Goal: Task Accomplishment & Management: Manage account settings

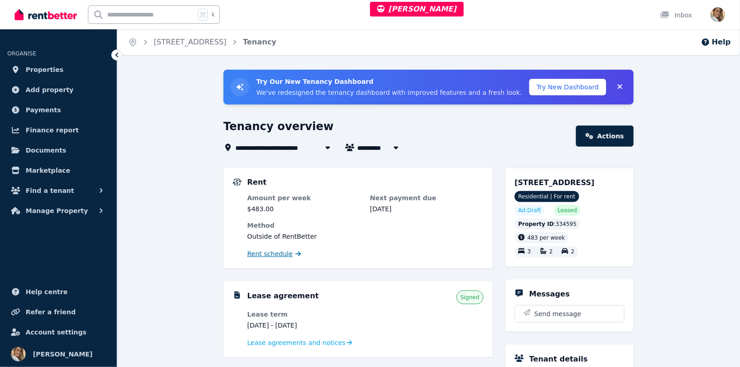
click at [265, 255] on span "Rent schedule" at bounding box center [269, 253] width 45 height 9
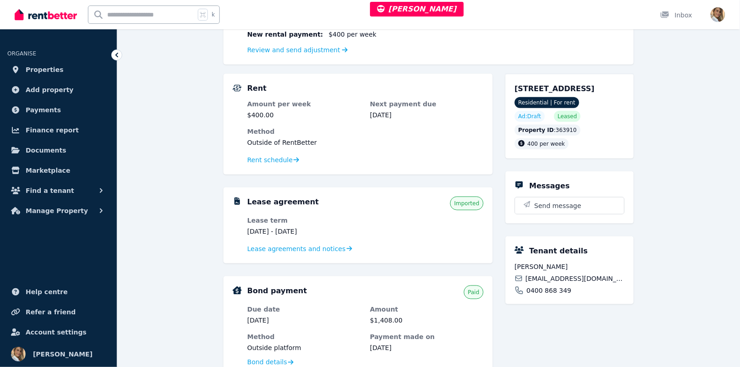
scroll to position [257, 0]
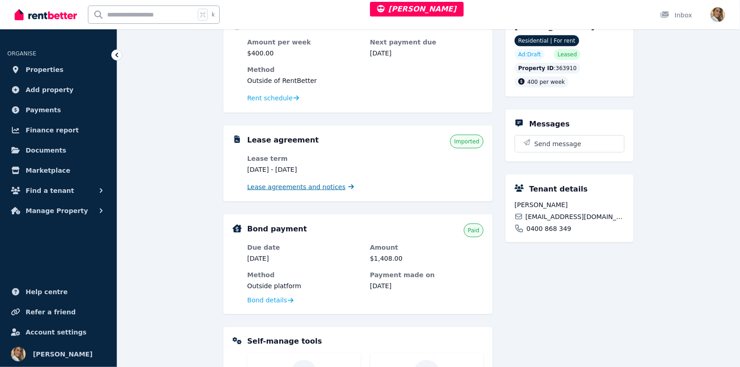
click at [307, 182] on span "Lease agreements and notices" at bounding box center [296, 186] width 98 height 9
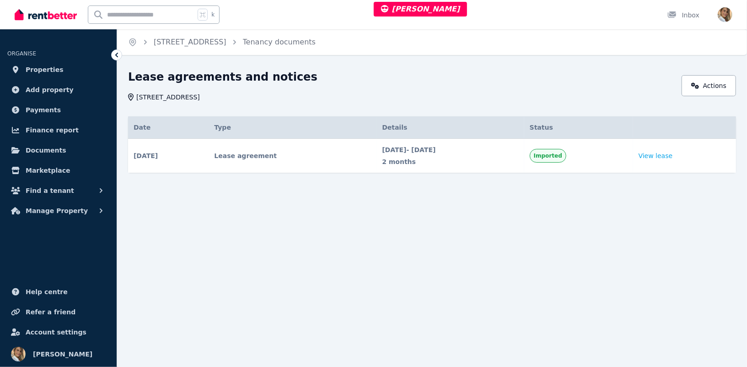
drag, startPoint x: 500, startPoint y: 224, endPoint x: 442, endPoint y: 205, distance: 60.9
click at [485, 221] on div "Home [STREET_ADDRESS] Tenancy documents Lease agreements and notices [STREET_AD…" at bounding box center [373, 183] width 747 height 367
click at [52, 144] on link "Documents" at bounding box center [58, 150] width 102 height 18
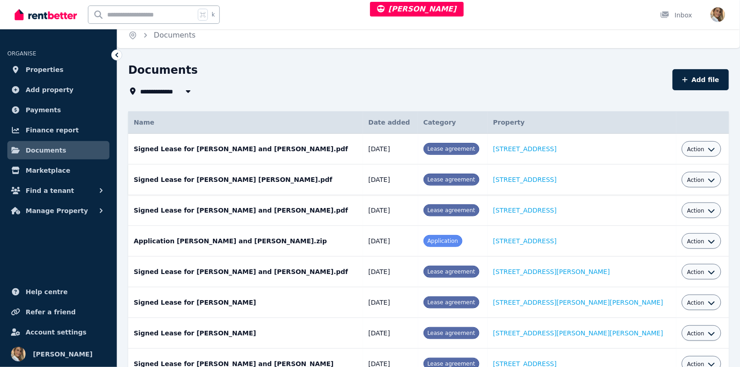
scroll to position [6, 0]
click at [314, 91] on div "**********" at bounding box center [397, 91] width 539 height 11
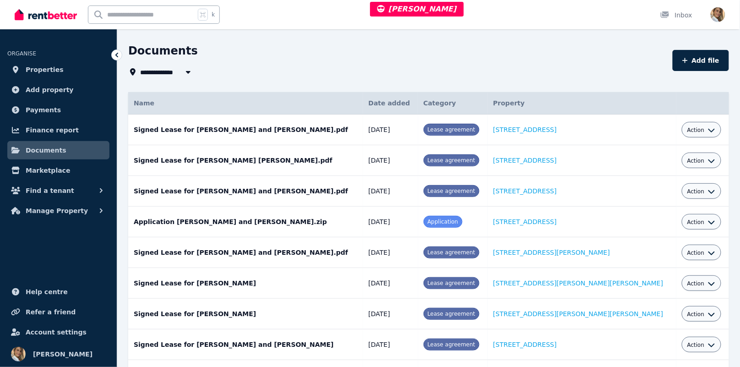
scroll to position [0, 0]
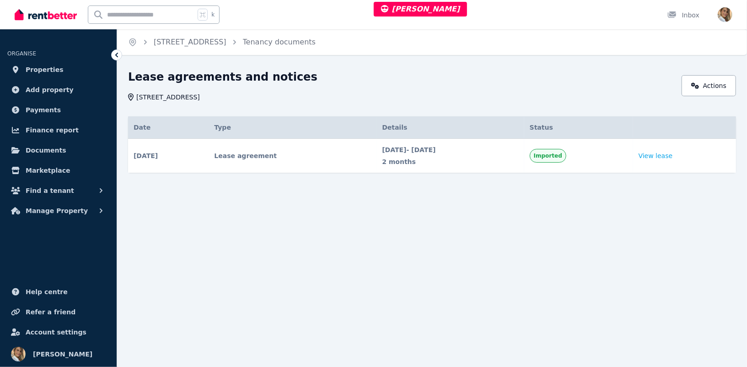
click at [410, 151] on span "[DATE] - [DATE]" at bounding box center [450, 149] width 137 height 9
copy span "[DATE] - [DATE]"
drag, startPoint x: 460, startPoint y: 220, endPoint x: 747, endPoint y: 152, distance: 294.8
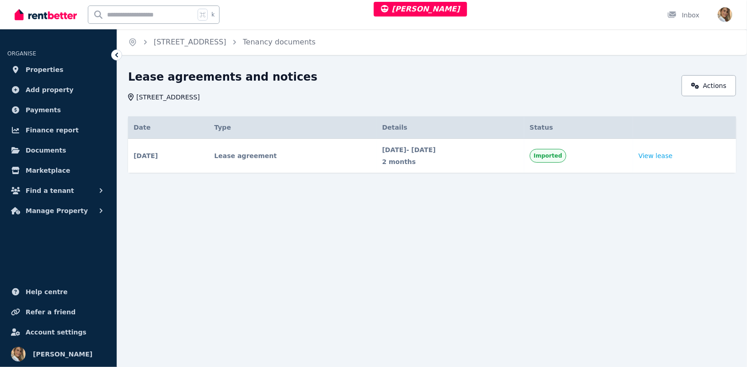
click at [484, 217] on div "Home [STREET_ADDRESS] Tenancy documents Lease agreements and notices [STREET_AD…" at bounding box center [373, 183] width 747 height 367
click at [653, 155] on td "View lease" at bounding box center [684, 156] width 103 height 34
click at [670, 157] on link "View lease" at bounding box center [656, 155] width 34 height 9
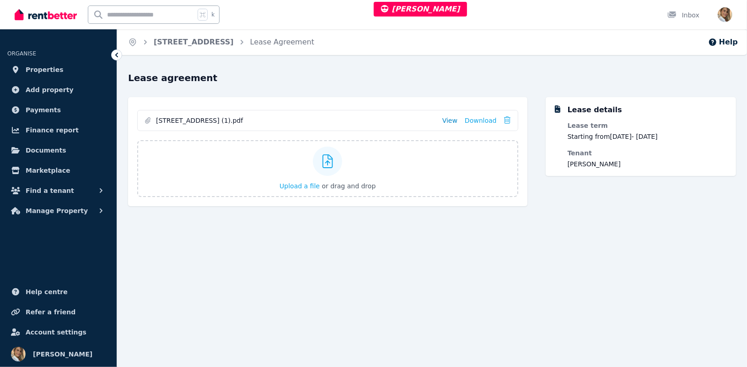
click at [456, 117] on link "View" at bounding box center [450, 120] width 15 height 9
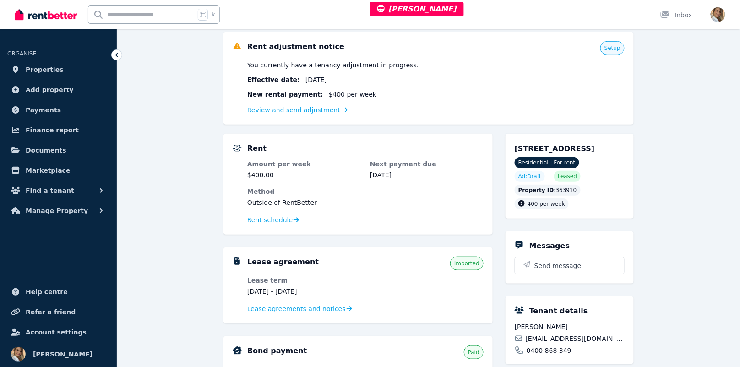
scroll to position [136, 0]
click at [386, 170] on dd "[DATE]" at bounding box center [426, 174] width 113 height 9
click at [388, 170] on dd "[DATE]" at bounding box center [426, 174] width 113 height 9
click at [389, 171] on dd "[DATE]" at bounding box center [426, 174] width 113 height 9
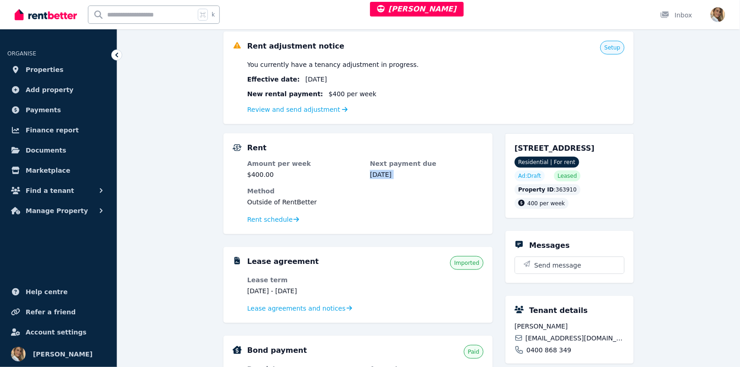
click at [389, 171] on dd "[DATE]" at bounding box center [426, 174] width 113 height 9
click at [706, 179] on div "**********" at bounding box center [428, 304] width 622 height 741
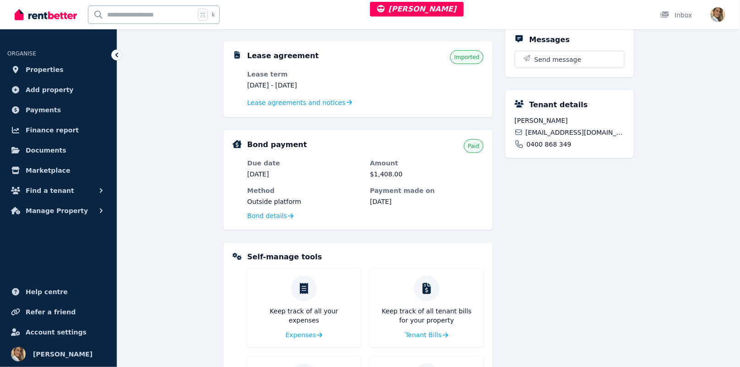
scroll to position [340, 0]
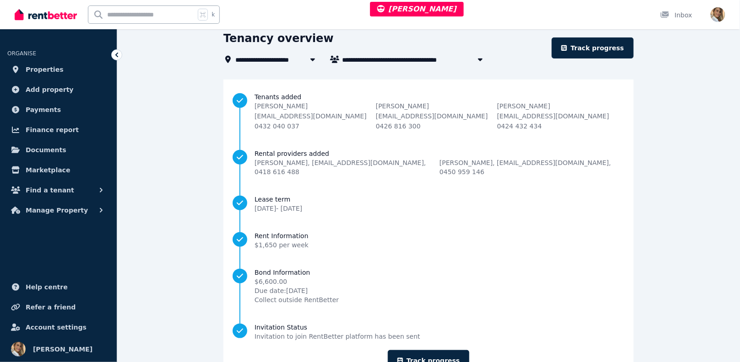
scroll to position [117, 0]
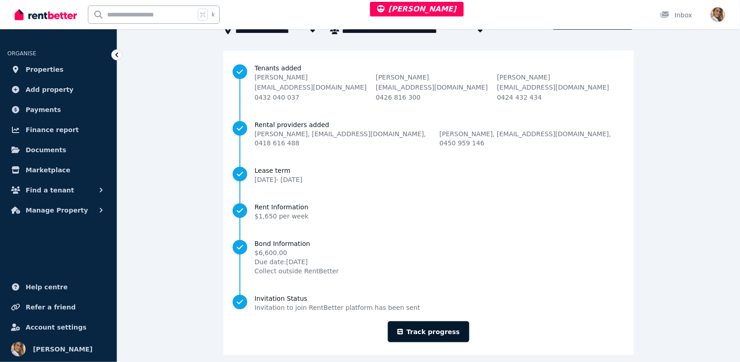
click at [440, 325] on link "Track progress" at bounding box center [429, 332] width 82 height 21
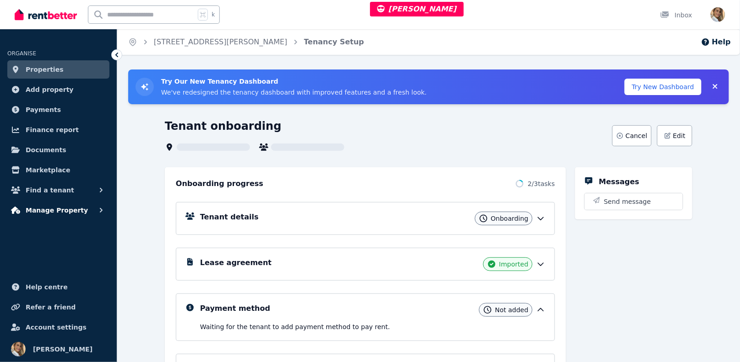
click at [56, 211] on span "Manage Property" at bounding box center [57, 210] width 62 height 11
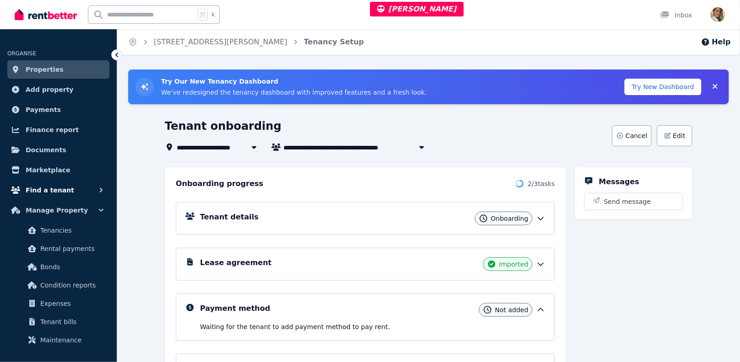
click at [54, 184] on button "Find a tenant" at bounding box center [58, 190] width 102 height 18
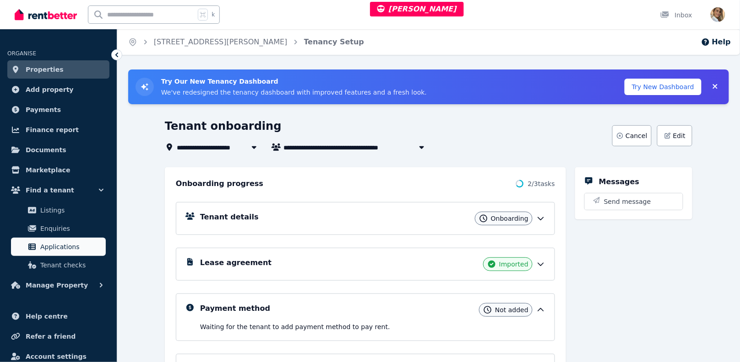
click at [58, 249] on span "Applications" at bounding box center [71, 247] width 62 height 11
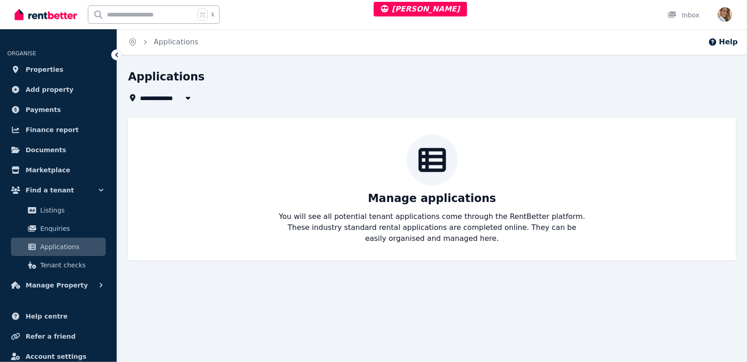
drag, startPoint x: 448, startPoint y: 66, endPoint x: 649, endPoint y: 67, distance: 201.4
click at [493, 66] on div "**********" at bounding box center [373, 181] width 747 height 362
click at [140, 93] on div "**********" at bounding box center [162, 97] width 68 height 11
click at [147, 96] on span "All Properties" at bounding box center [169, 97] width 59 height 11
type input "**********"
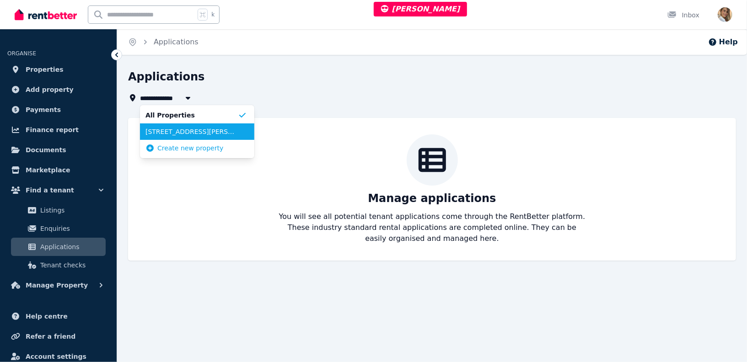
click at [166, 134] on span "13/24 Birkley Rd, Manly" at bounding box center [192, 131] width 92 height 9
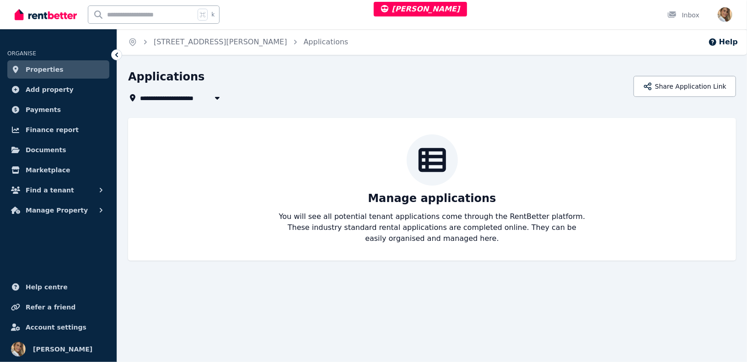
click at [427, 90] on div "**********" at bounding box center [378, 87] width 500 height 34
click at [708, 91] on button "Share Application Link" at bounding box center [685, 86] width 103 height 21
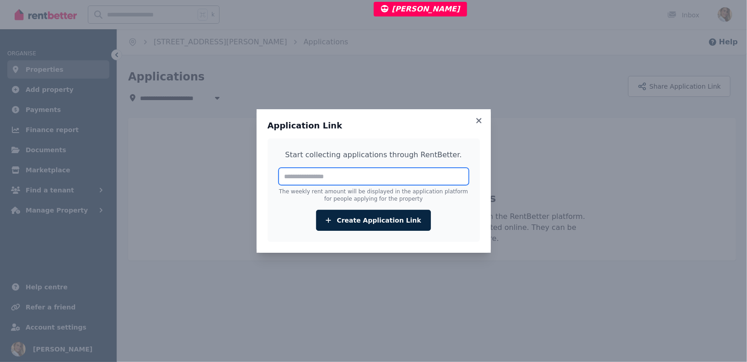
click at [415, 168] on input "number" at bounding box center [374, 176] width 190 height 17
click at [416, 173] on input "number" at bounding box center [374, 176] width 190 height 17
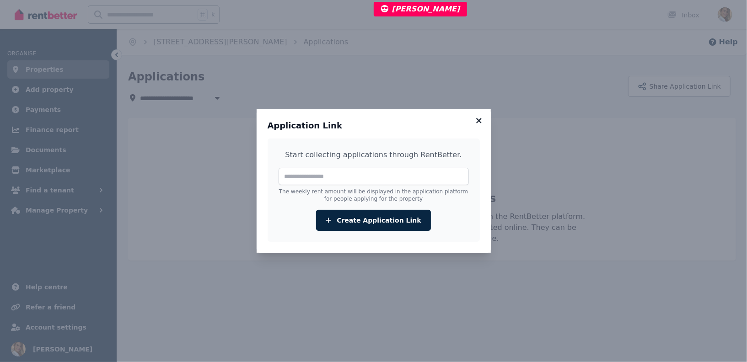
click at [480, 123] on icon at bounding box center [479, 121] width 9 height 8
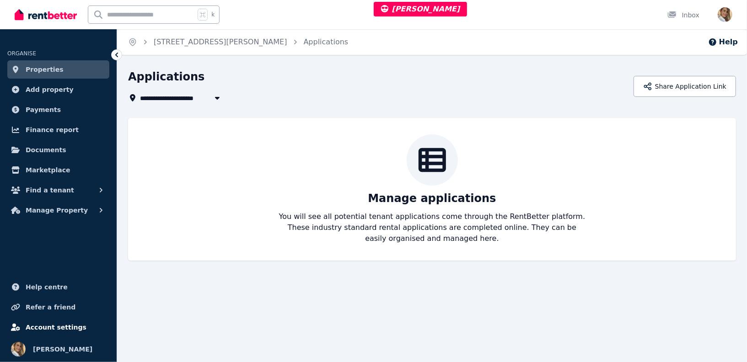
click at [73, 330] on span "Account settings" at bounding box center [56, 327] width 61 height 11
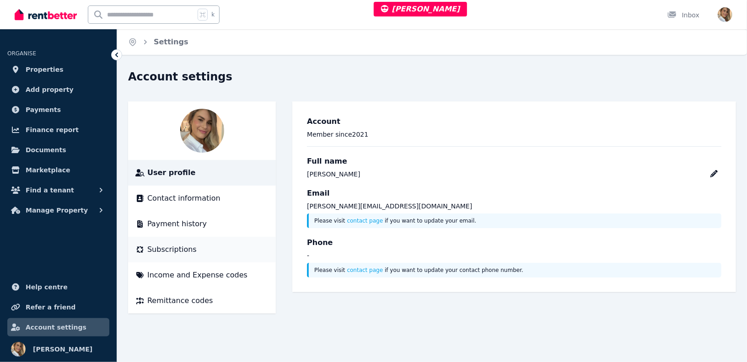
click at [181, 246] on span "Subscriptions" at bounding box center [171, 249] width 49 height 11
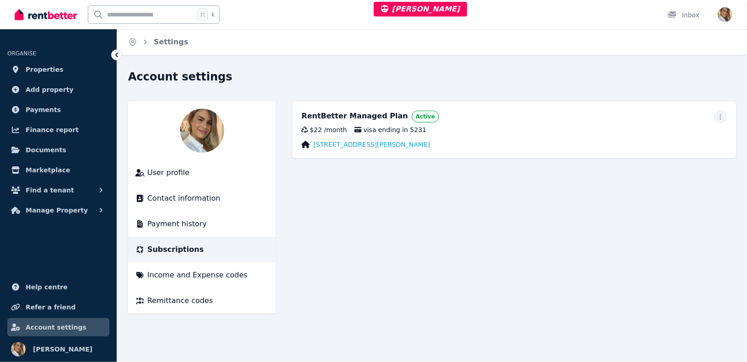
click at [528, 124] on div "RentBetter Managed Plan Active $22 / month visa ending in 5231 13/24 Birkley Rd…" at bounding box center [514, 130] width 444 height 57
click at [364, 119] on div "RentBetter Managed Plan" at bounding box center [355, 117] width 107 height 12
